Goal: Task Accomplishment & Management: Manage account settings

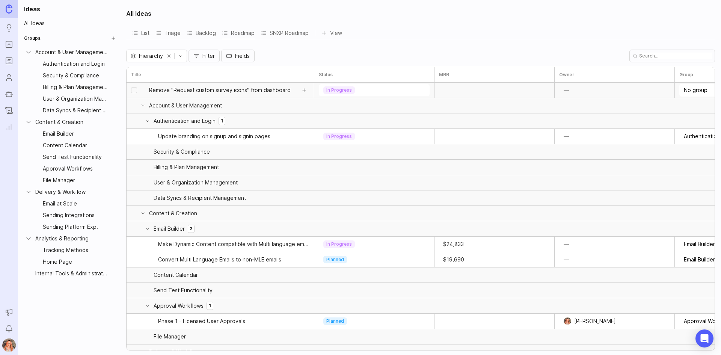
click at [243, 88] on span "Remove "Request custom survey icons" from dashboard" at bounding box center [220, 90] width 142 height 8
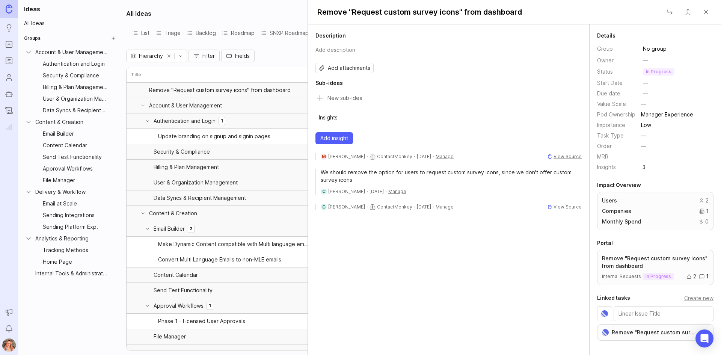
scroll to position [15, 0]
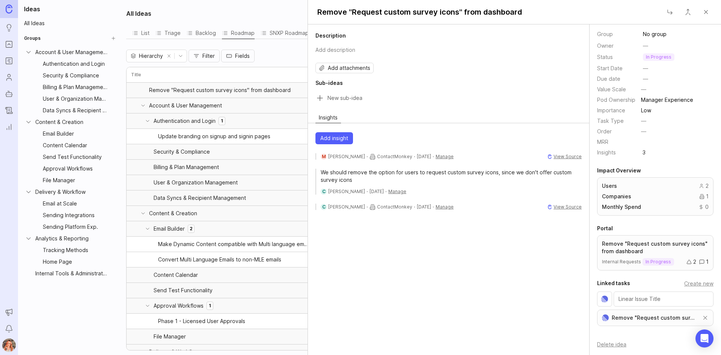
click at [650, 318] on link "Remove "Request custom survey icons" from dashboard" at bounding box center [653, 317] width 84 height 8
click at [655, 55] on p "in progress" at bounding box center [659, 57] width 26 height 6
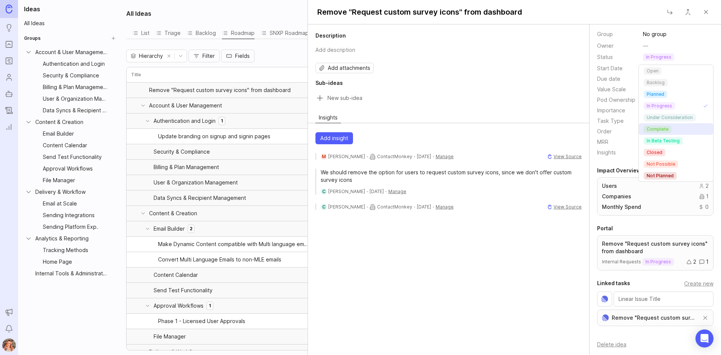
click at [659, 129] on p "complete" at bounding box center [657, 129] width 22 height 6
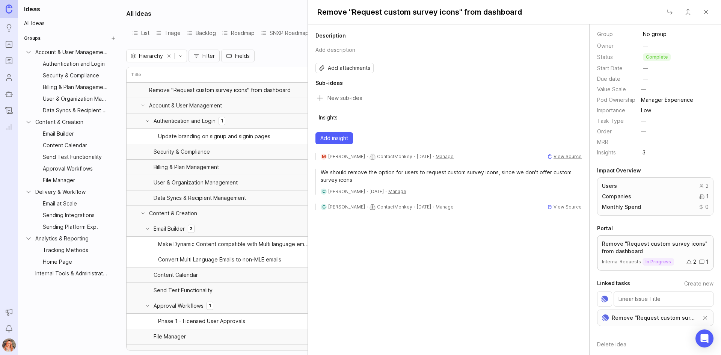
click at [618, 246] on p "Remove "Request custom survey icons" from dashboard" at bounding box center [655, 247] width 107 height 15
